Goal: Information Seeking & Learning: Learn about a topic

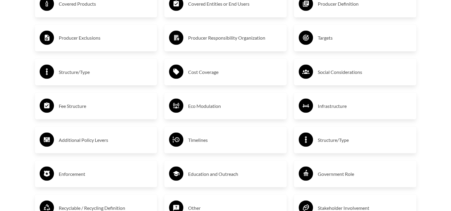
scroll to position [1017, 0]
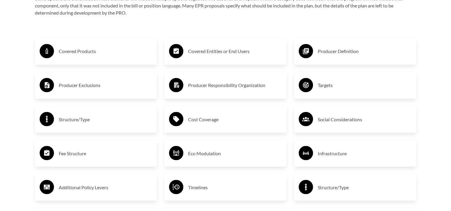
click at [245, 85] on h3 "Producer Responsibility Organization" at bounding box center [235, 86] width 94 height 10
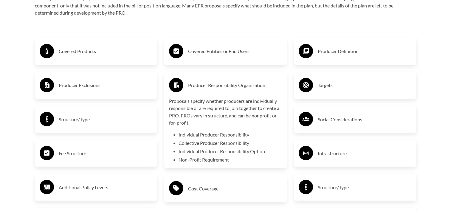
click at [192, 197] on div "Cost Coverage" at bounding box center [225, 188] width 113 height 17
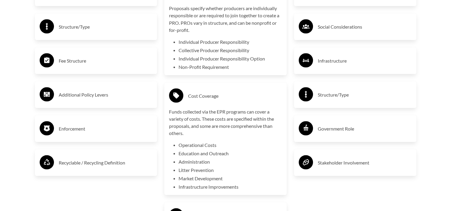
scroll to position [1110, 0]
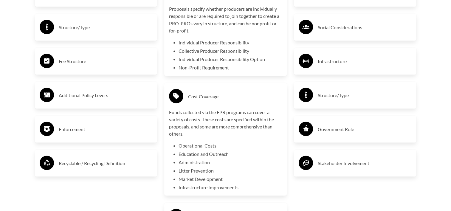
click at [101, 96] on h3 "Additional Policy Levers" at bounding box center [106, 95] width 94 height 10
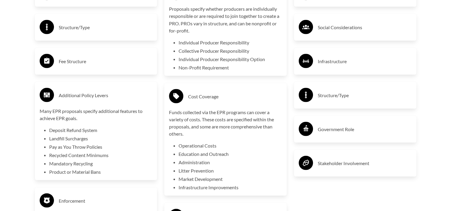
click at [342, 130] on h3 "Government Role" at bounding box center [365, 129] width 94 height 10
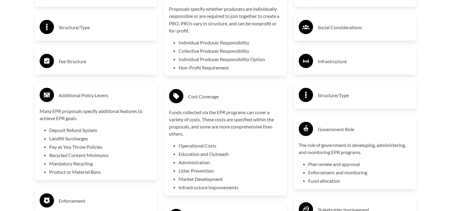
click at [342, 130] on h3 "Government Role" at bounding box center [365, 129] width 94 height 10
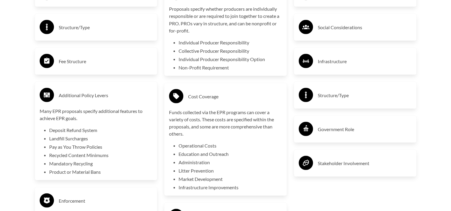
click at [342, 130] on h3 "Government Role" at bounding box center [365, 129] width 94 height 10
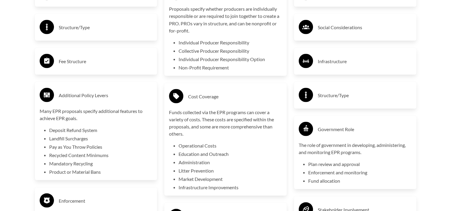
click at [344, 66] on h3 "Infrastructure" at bounding box center [365, 61] width 94 height 10
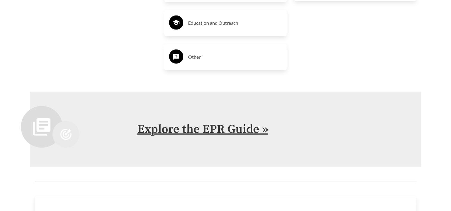
scroll to position [1377, 0]
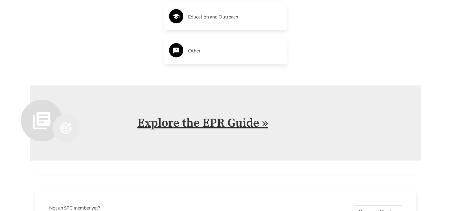
click at [231, 123] on link "Explore the EPR Guide »" at bounding box center [202, 123] width 131 height 15
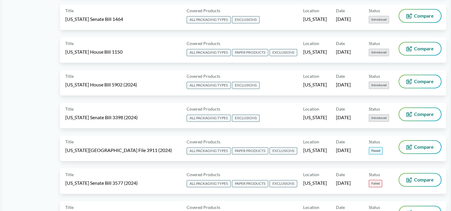
scroll to position [900, 0]
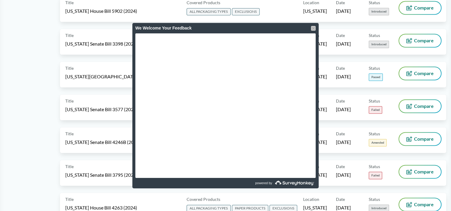
click at [313, 27] on div at bounding box center [313, 28] width 5 height 5
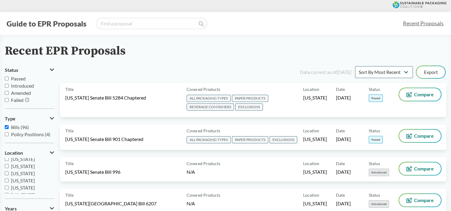
scroll to position [51, 0]
click at [7, 174] on input "[US_STATE]" at bounding box center [7, 175] width 4 height 4
checkbox input "true"
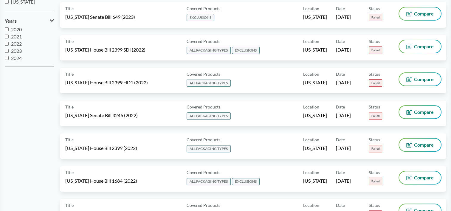
scroll to position [0, 0]
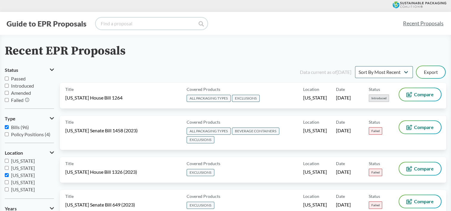
click at [125, 25] on input "search" at bounding box center [152, 24] width 112 height 12
click at [125, 20] on input "search" at bounding box center [152, 24] width 112 height 12
type input "750"
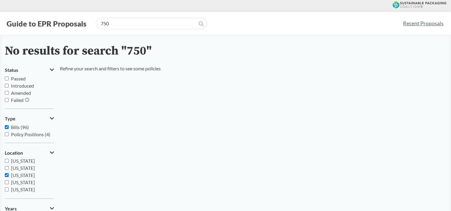
click at [6, 133] on input "Policy Positions (4)" at bounding box center [7, 134] width 4 height 4
checkbox input "true"
